Goal: Purchase product/service

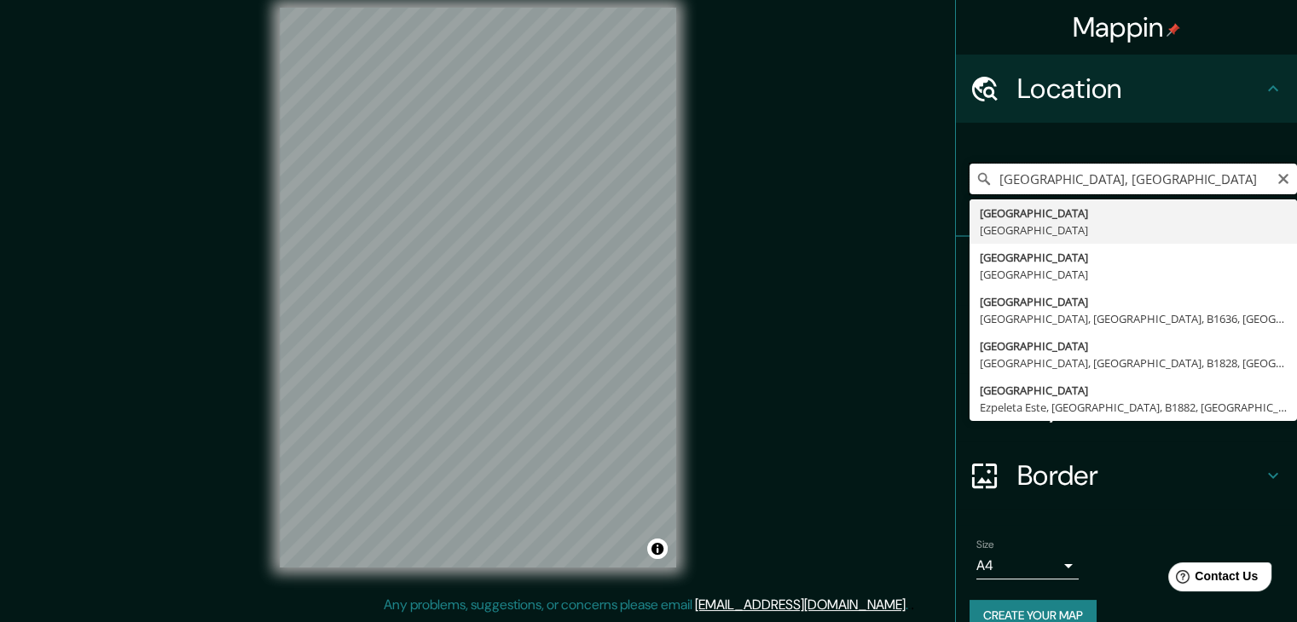
scroll to position [20, 0]
click at [1163, 182] on input "[GEOGRAPHIC_DATA], [GEOGRAPHIC_DATA]" at bounding box center [1133, 179] width 327 height 31
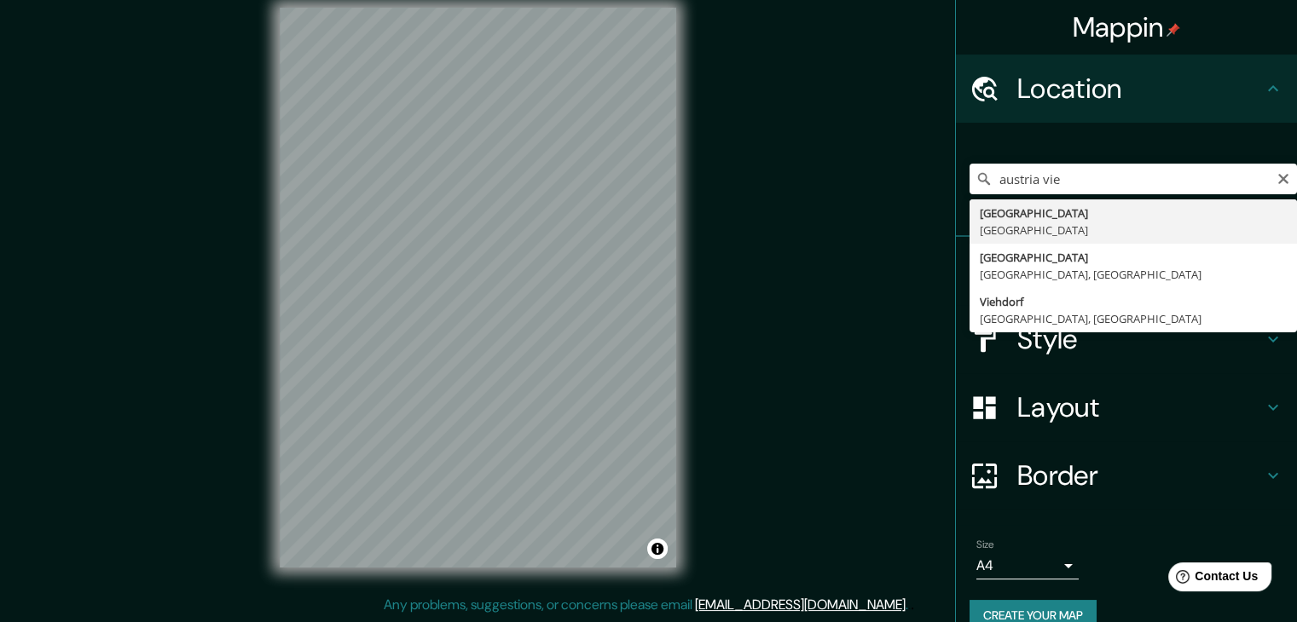
type input "[GEOGRAPHIC_DATA], [GEOGRAPHIC_DATA]"
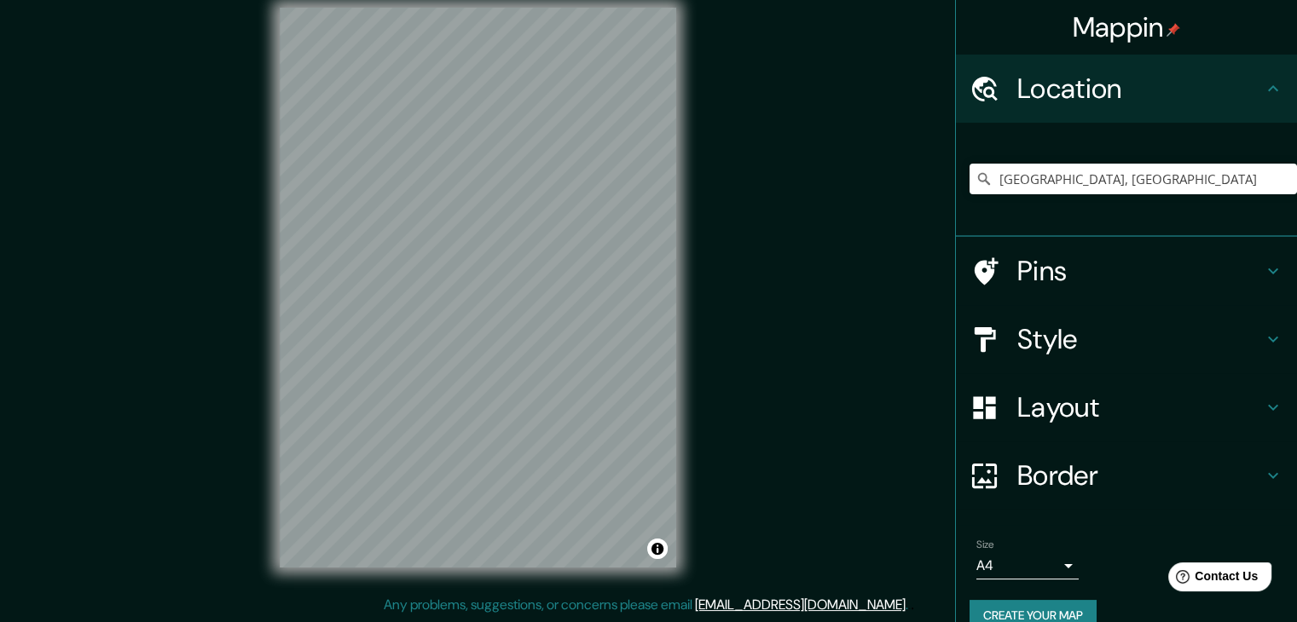
click at [788, 380] on div "Mappin Location [GEOGRAPHIC_DATA], [GEOGRAPHIC_DATA] Pins Style Layout Border C…" at bounding box center [648, 301] width 1297 height 642
click at [714, 335] on div "Mappin Location [GEOGRAPHIC_DATA], [GEOGRAPHIC_DATA] Pins Style Layout Border C…" at bounding box center [648, 301] width 1297 height 642
click at [435, 0] on html "Mappin Location [GEOGRAPHIC_DATA], [GEOGRAPHIC_DATA] Pins Style Layout Border C…" at bounding box center [648, 291] width 1297 height 622
click at [252, 43] on div "© Mapbox © OpenStreetMap Improve this map" at bounding box center [477, 287] width 451 height 615
click at [1132, 38] on h4 "Mappin" at bounding box center [1127, 27] width 108 height 34
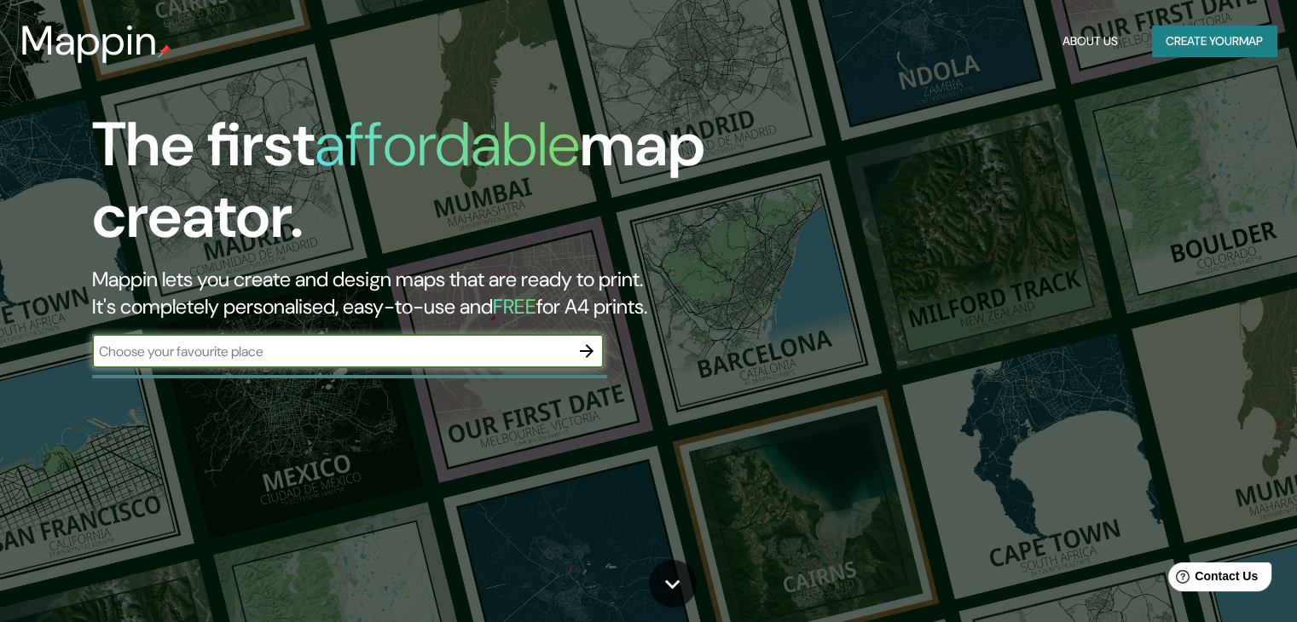
click at [285, 352] on input "text" at bounding box center [331, 352] width 478 height 20
type input "austria viena"
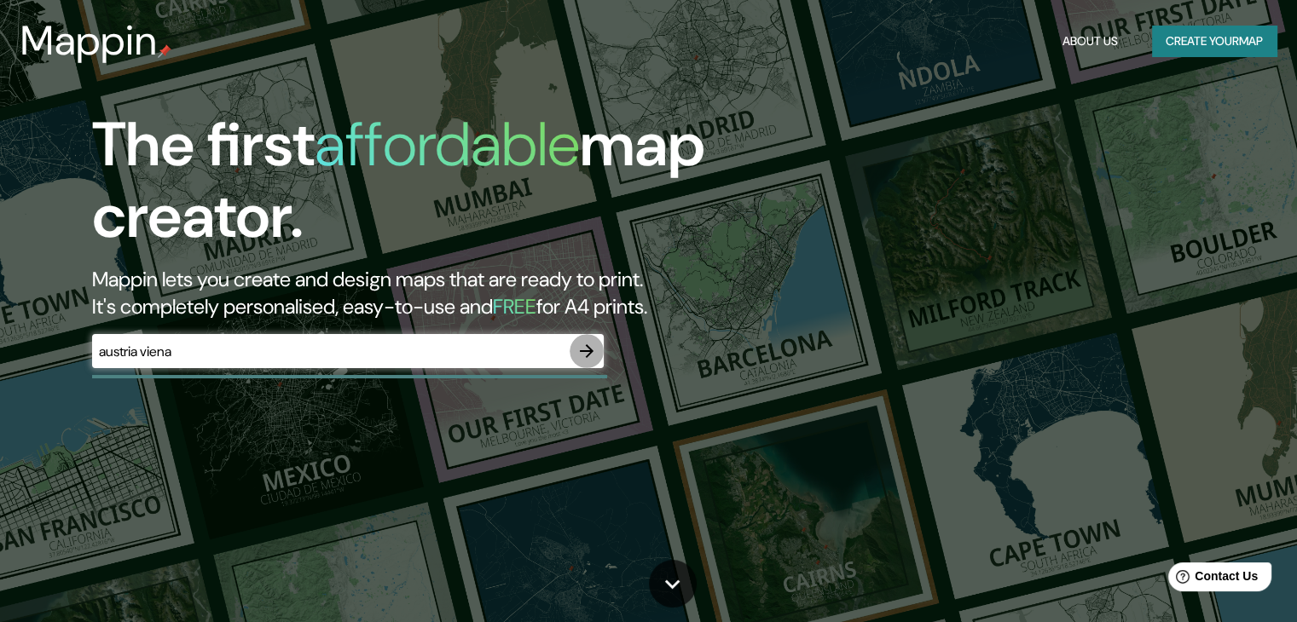
click at [588, 350] on icon "button" at bounding box center [586, 351] width 20 height 20
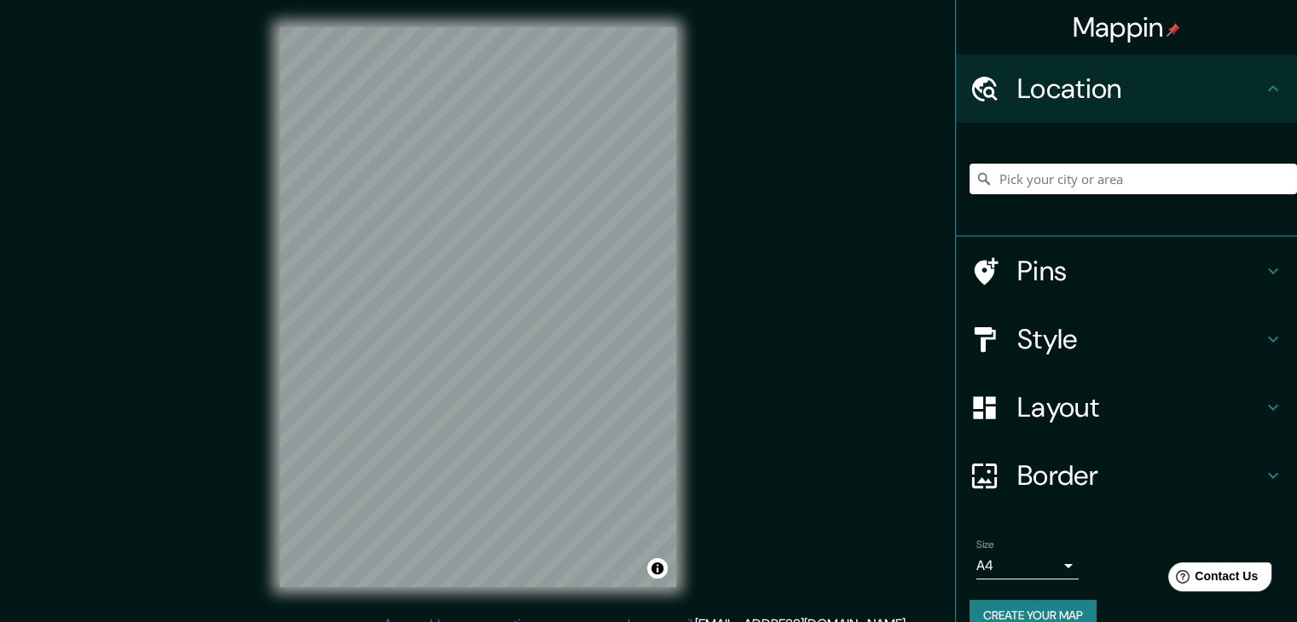
click at [1064, 178] on input "Pick your city or area" at bounding box center [1133, 179] width 327 height 31
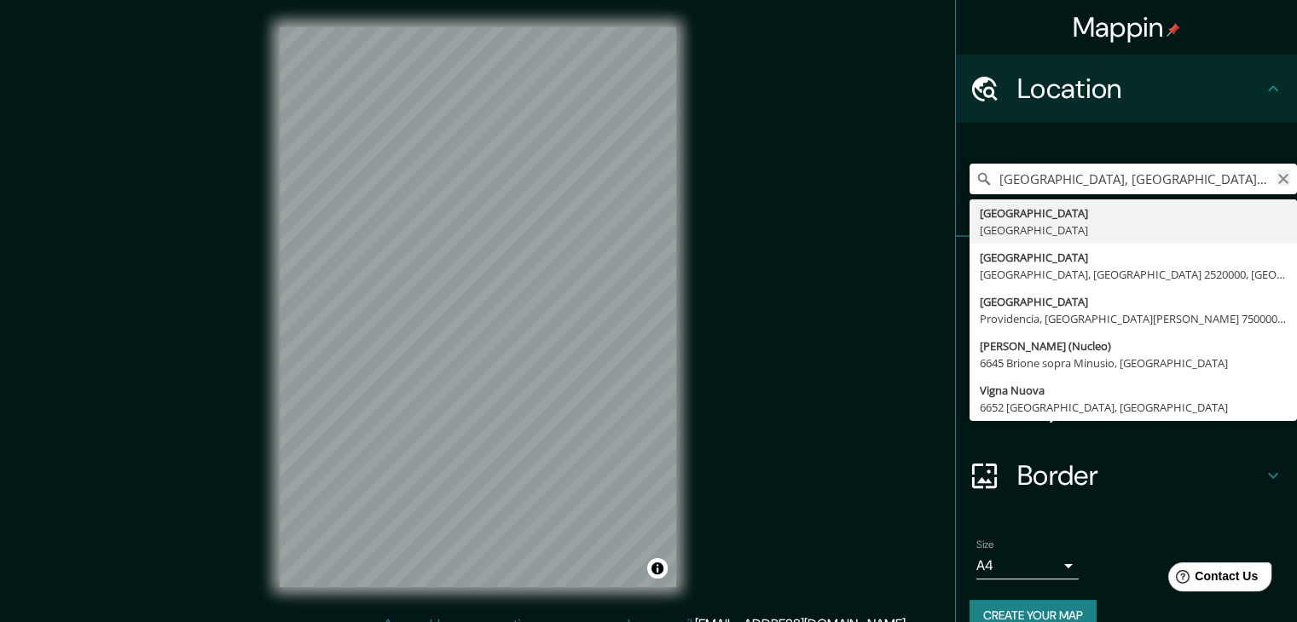
type input "[GEOGRAPHIC_DATA], [GEOGRAPHIC_DATA], [GEOGRAPHIC_DATA] 2520000, [GEOGRAPHIC_DA…"
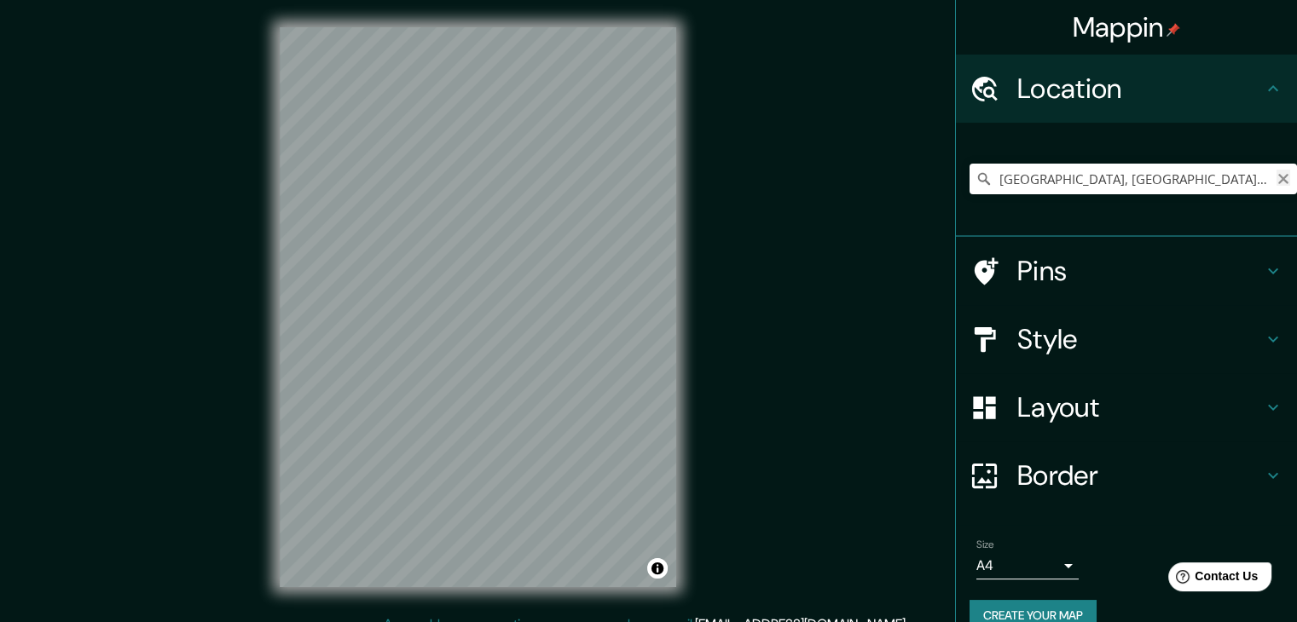
click at [1278, 180] on icon "Clear" at bounding box center [1283, 179] width 10 height 10
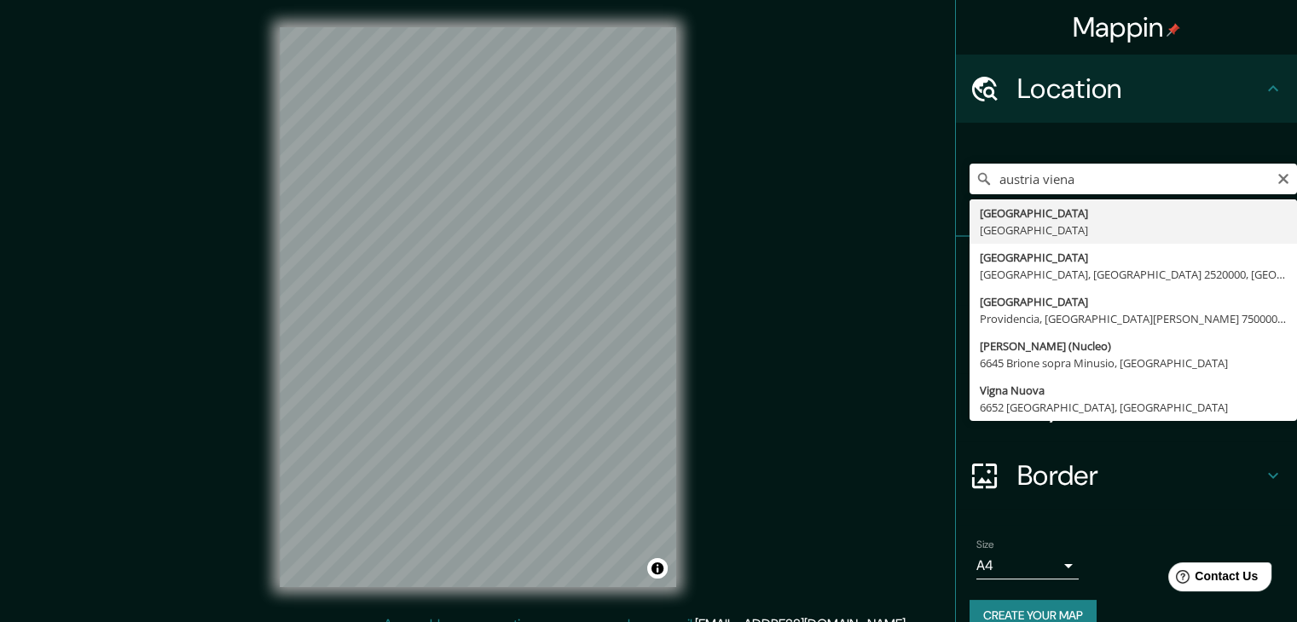
type input "[GEOGRAPHIC_DATA], [GEOGRAPHIC_DATA]"
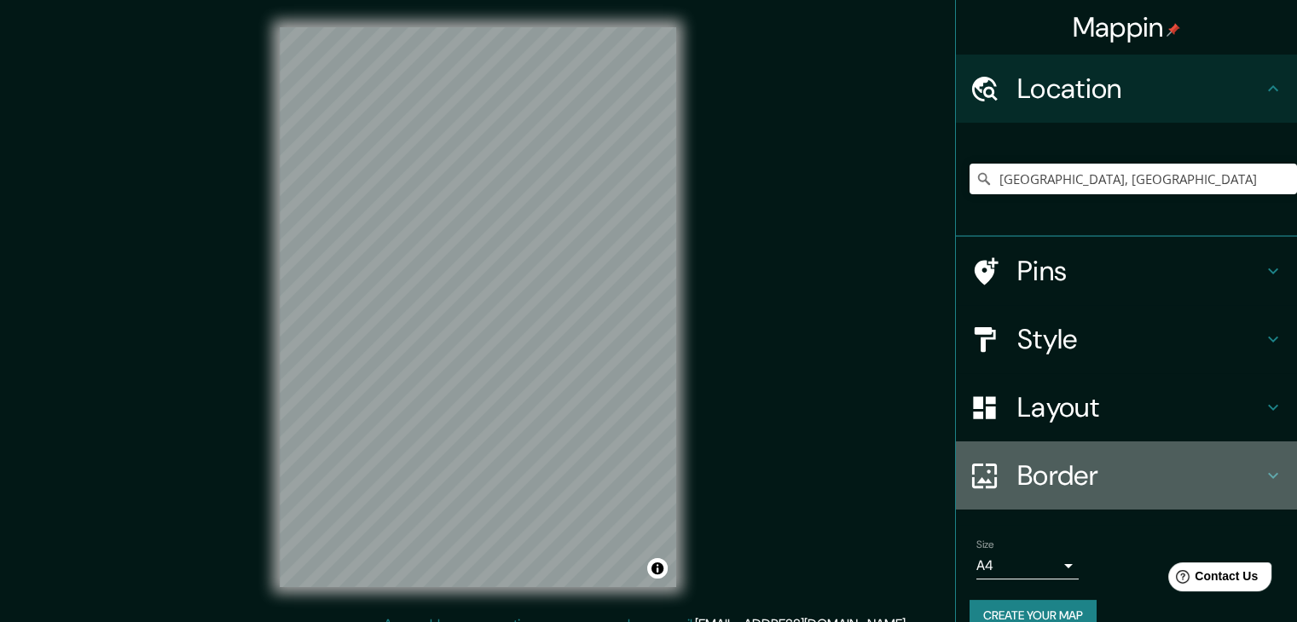
click at [1081, 476] on h4 "Border" at bounding box center [1140, 476] width 246 height 34
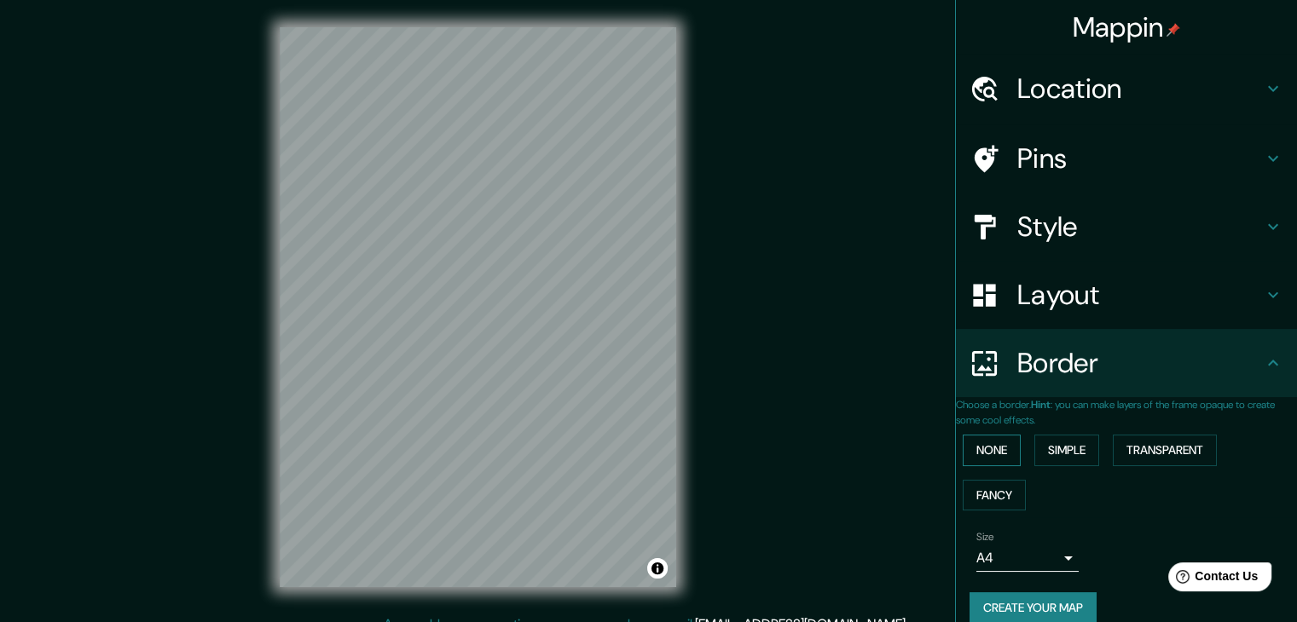
click at [1016, 451] on button "None" at bounding box center [992, 451] width 58 height 32
click at [1061, 450] on button "Simple" at bounding box center [1066, 451] width 65 height 32
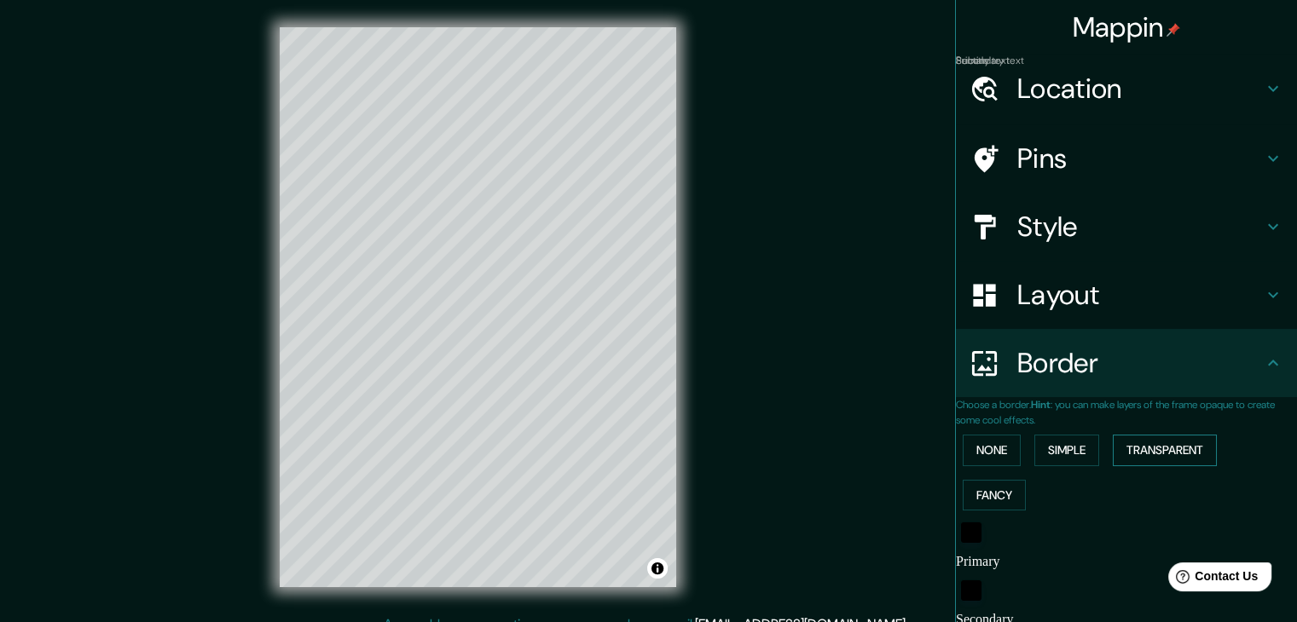
click at [1158, 451] on button "Transparent" at bounding box center [1165, 451] width 104 height 32
click at [1003, 502] on button "Fancy" at bounding box center [994, 496] width 63 height 32
click at [996, 460] on button "None" at bounding box center [992, 451] width 58 height 32
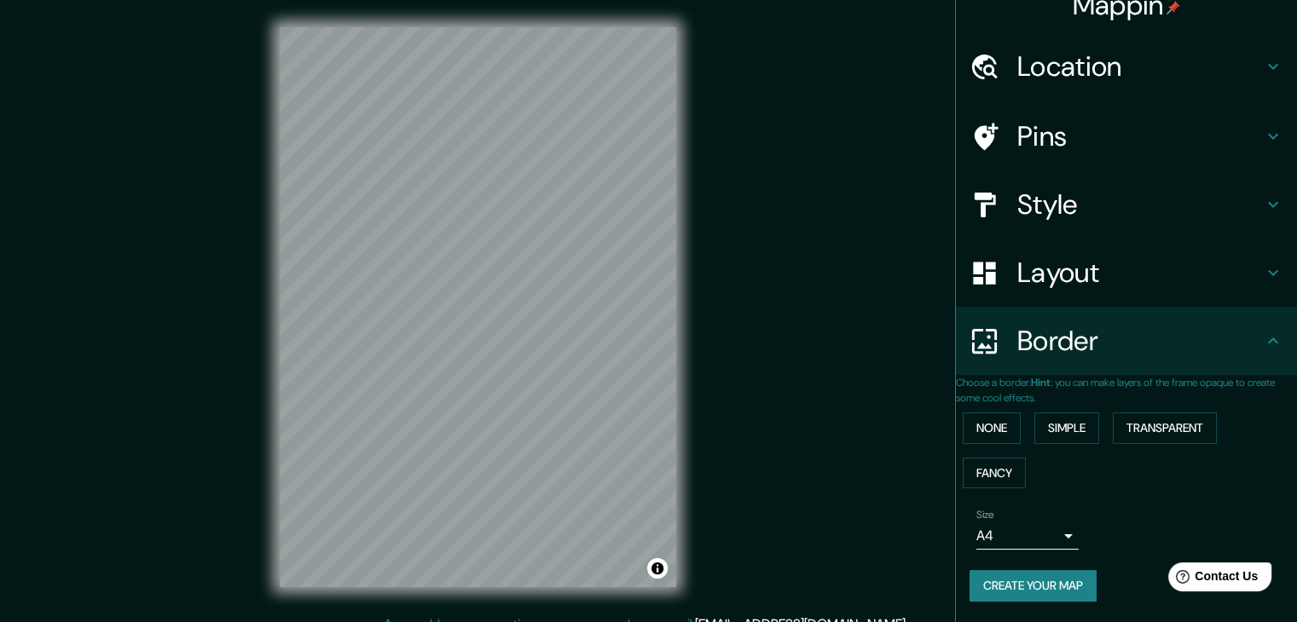
scroll to position [36, 0]
click at [1038, 541] on body "Mappin Location [GEOGRAPHIC_DATA], [GEOGRAPHIC_DATA] Pins Style Layout Border C…" at bounding box center [648, 311] width 1297 height 622
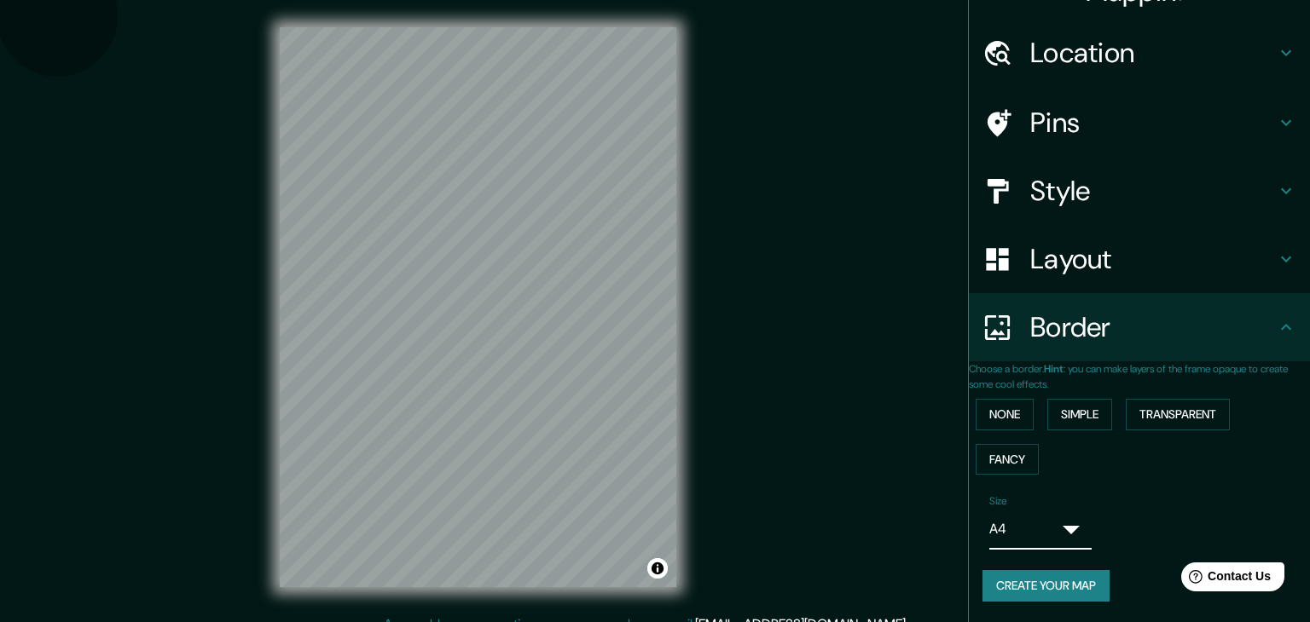
type input "a4"
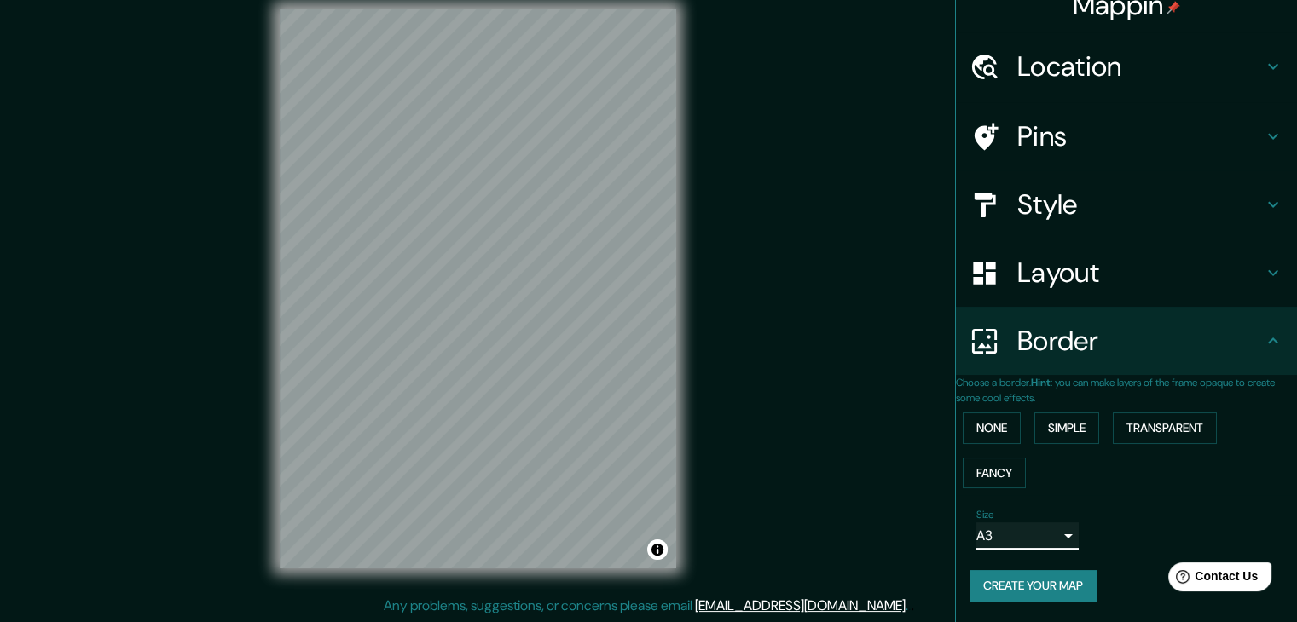
scroll to position [20, 0]
click at [1028, 579] on button "Create your map" at bounding box center [1033, 586] width 127 height 32
click at [1138, 260] on h4 "Layout" at bounding box center [1140, 273] width 246 height 34
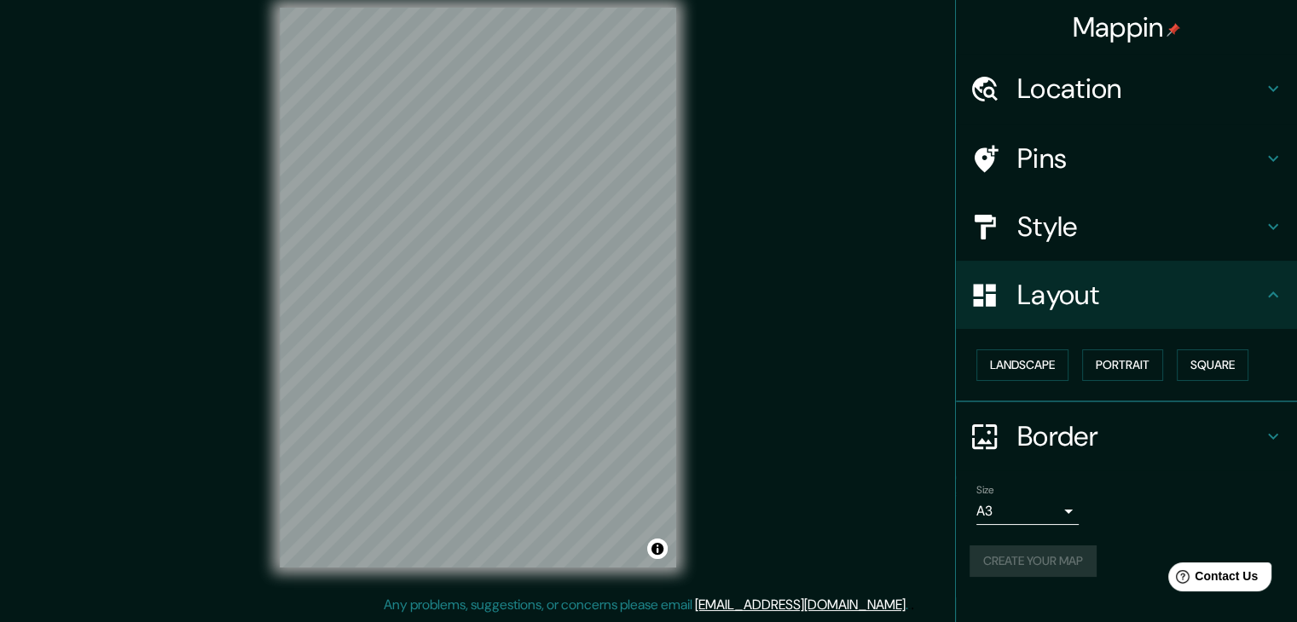
scroll to position [0, 0]
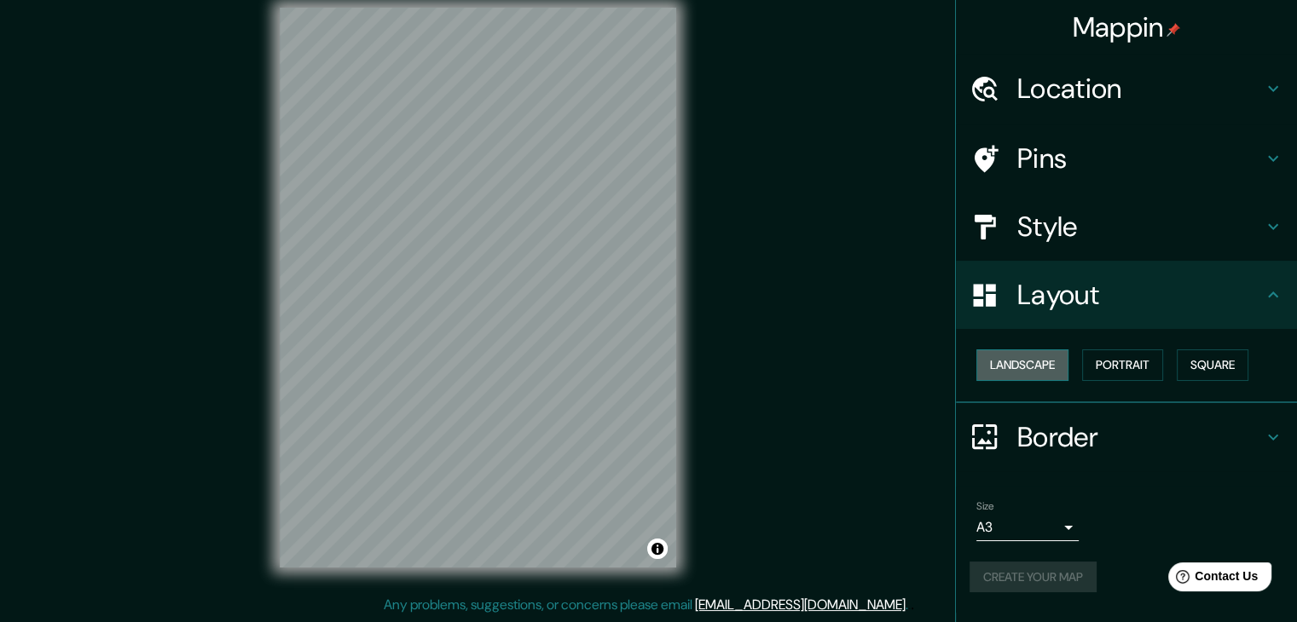
click at [1033, 367] on button "Landscape" at bounding box center [1022, 366] width 92 height 32
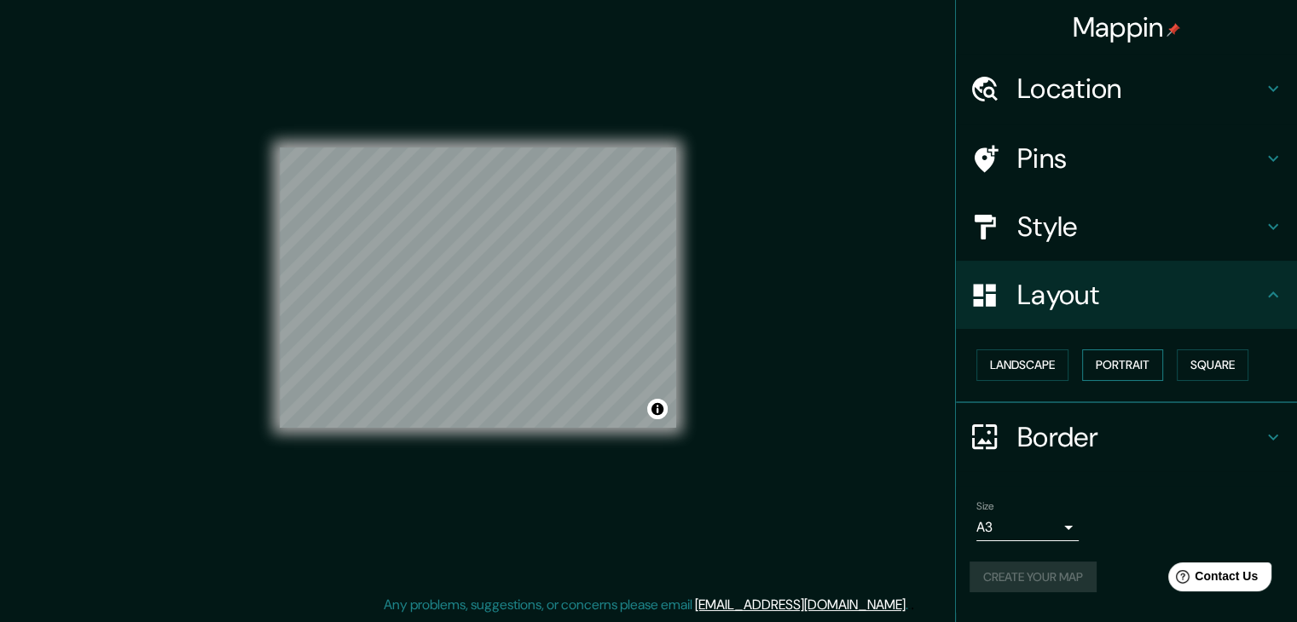
click at [1138, 363] on button "Portrait" at bounding box center [1122, 366] width 81 height 32
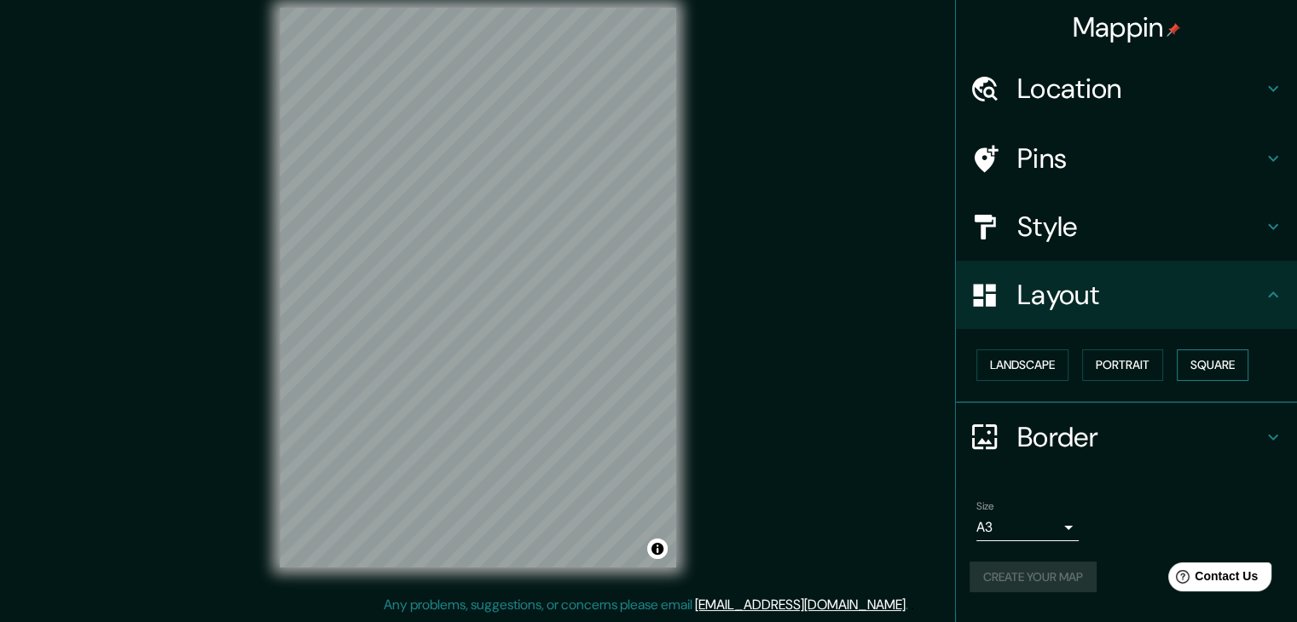
click at [1215, 362] on button "Square" at bounding box center [1213, 366] width 72 height 32
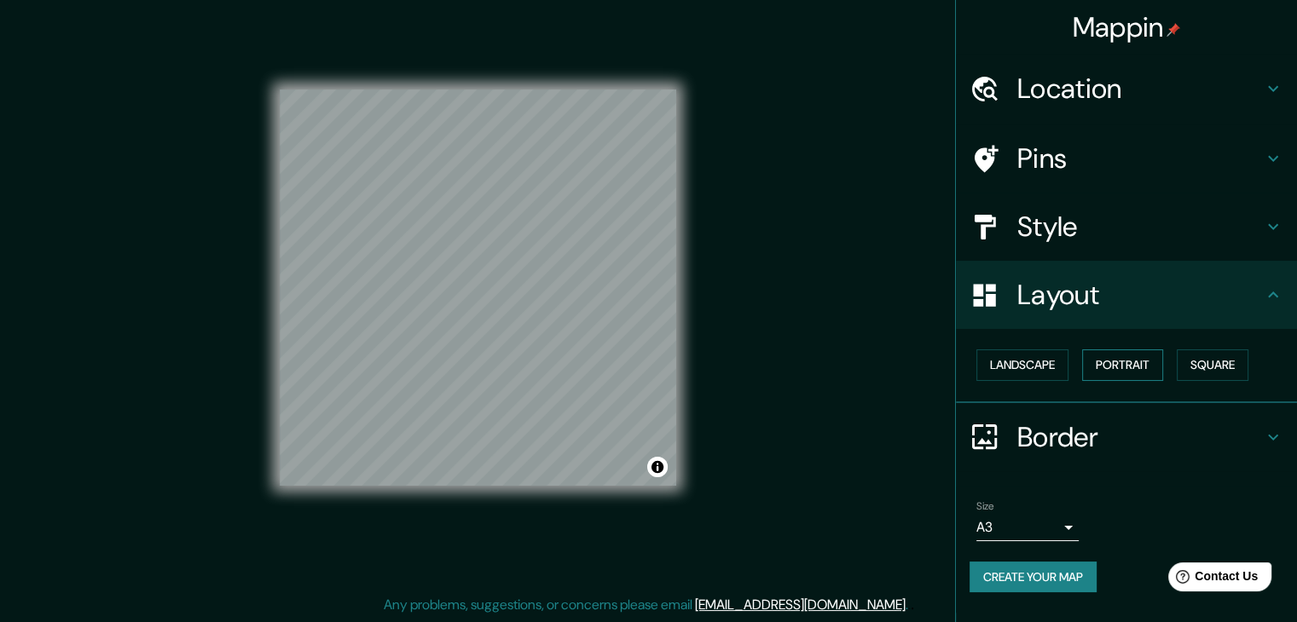
click at [1120, 371] on button "Portrait" at bounding box center [1122, 366] width 81 height 32
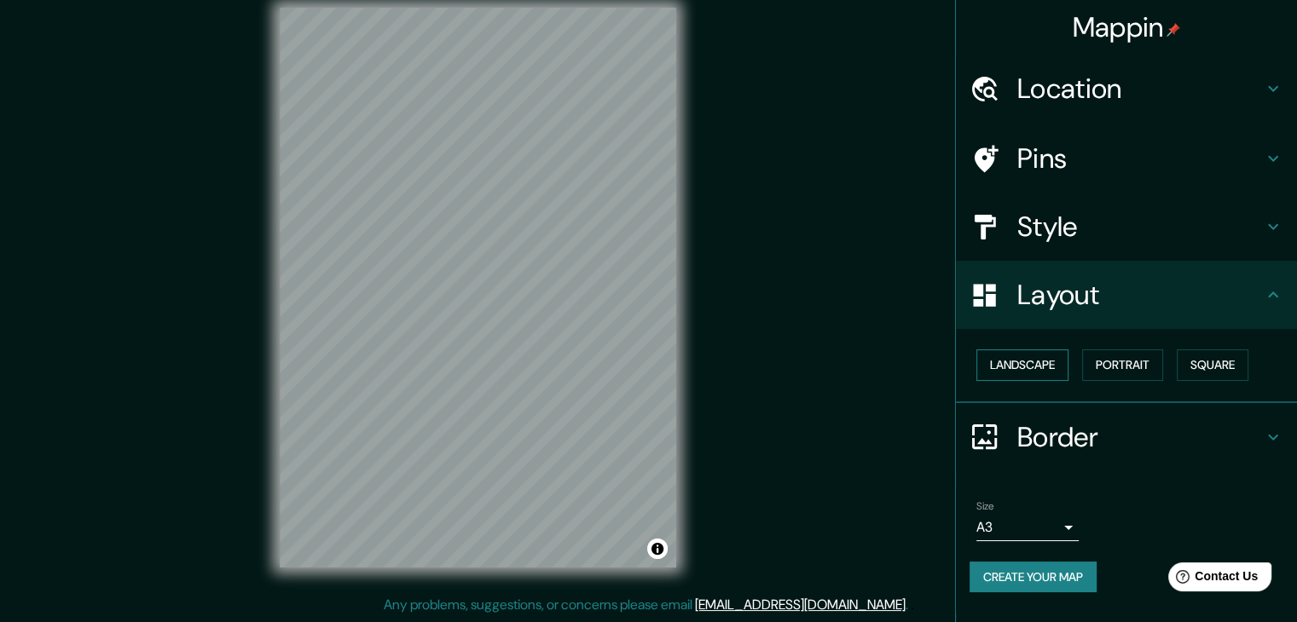
click at [1063, 366] on button "Landscape" at bounding box center [1022, 366] width 92 height 32
